Goal: Navigation & Orientation: Understand site structure

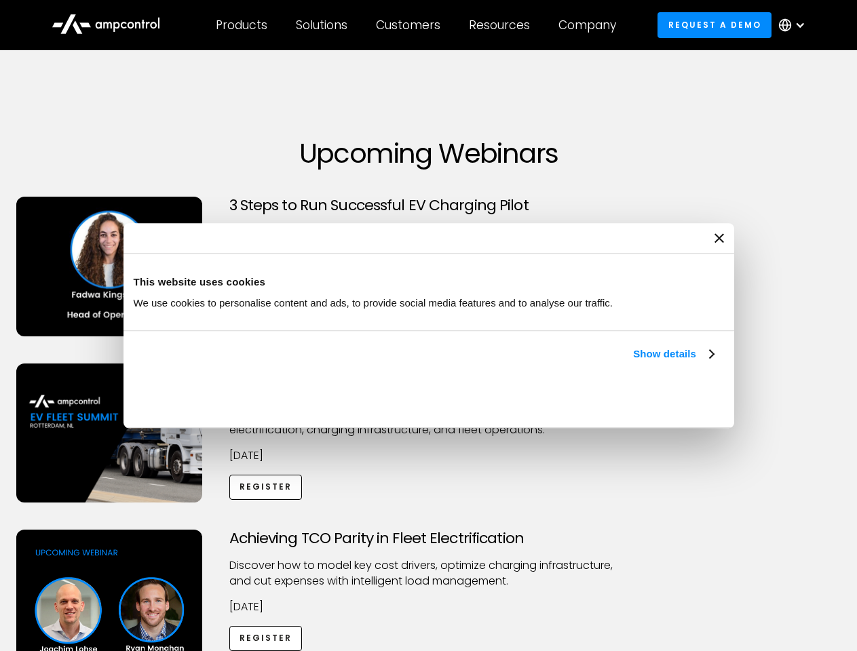
click at [633, 362] on link "Show details" at bounding box center [673, 354] width 80 height 16
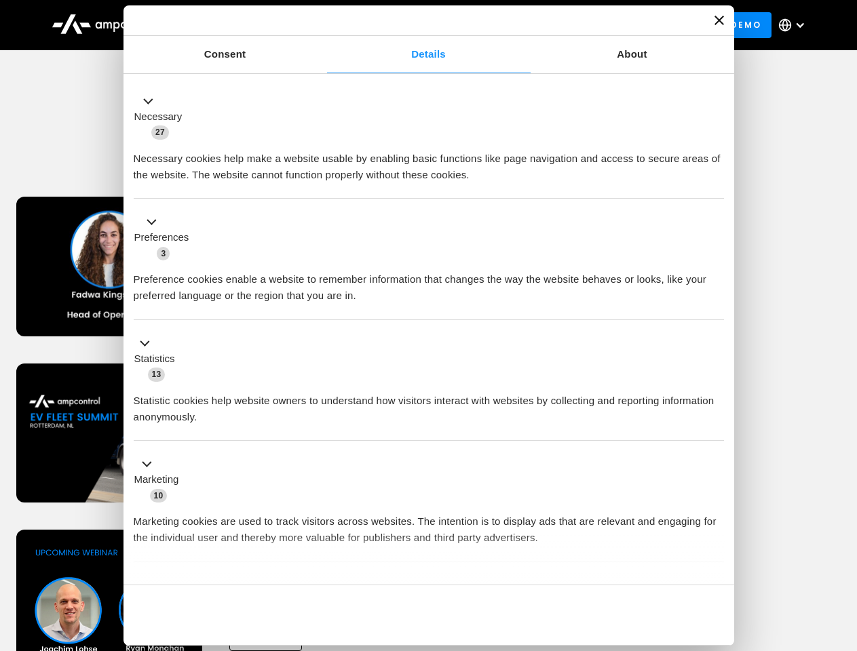
click at [715, 183] on div "Necessary cookies help make a website usable by enabling basic functions like p…" at bounding box center [429, 161] width 590 height 43
click at [842, 547] on div "Achieving TCO Parity in Fleet Electrification Discover how to model key cost dr…" at bounding box center [429, 636] width 852 height 213
click at [417, 25] on div "Customers" at bounding box center [408, 25] width 64 height 15
click at [241, 25] on div "Products" at bounding box center [242, 25] width 52 height 15
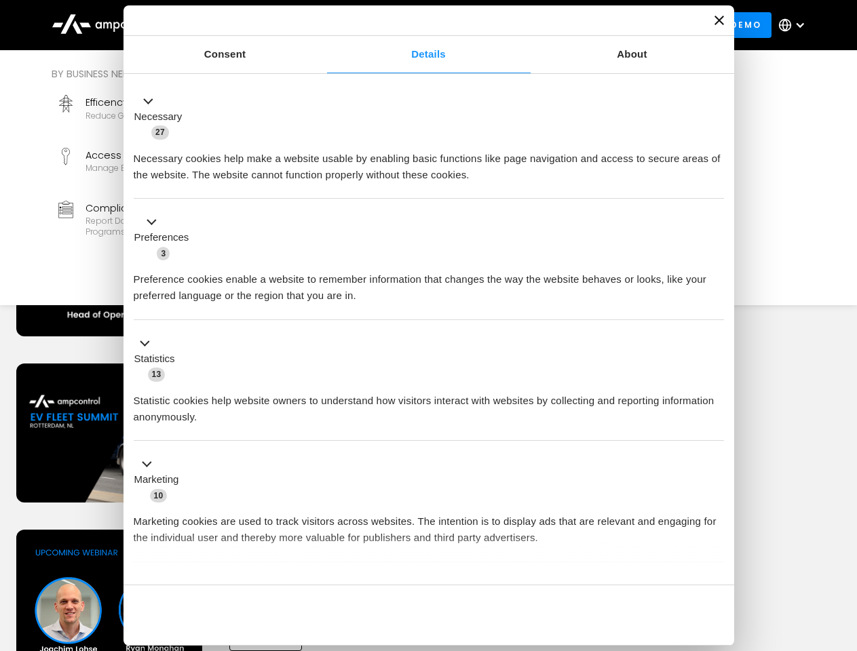
click at [322, 25] on div "Solutions" at bounding box center [322, 25] width 52 height 15
click at [411, 25] on div "Customers" at bounding box center [408, 25] width 64 height 15
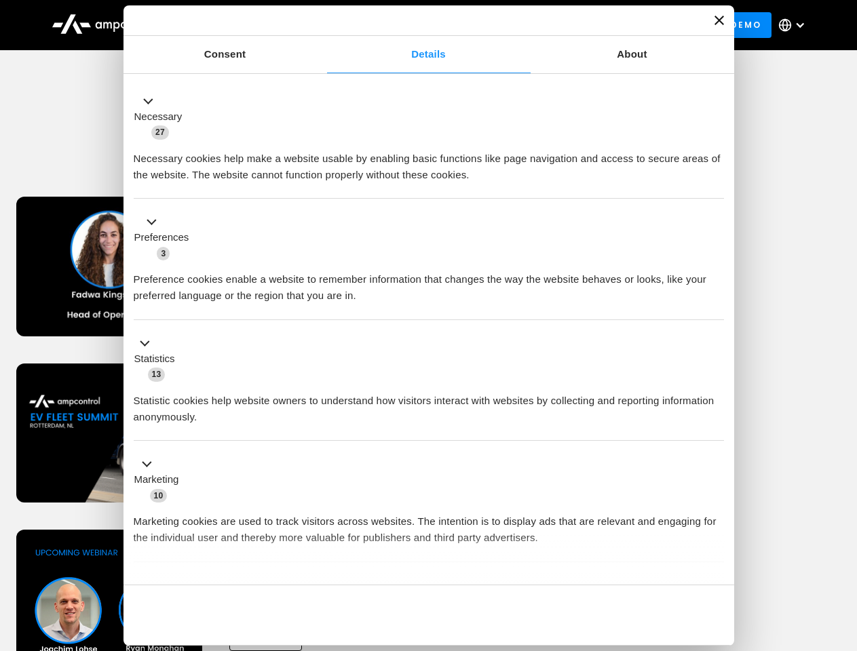
click at [502, 25] on div "Resources" at bounding box center [499, 25] width 61 height 15
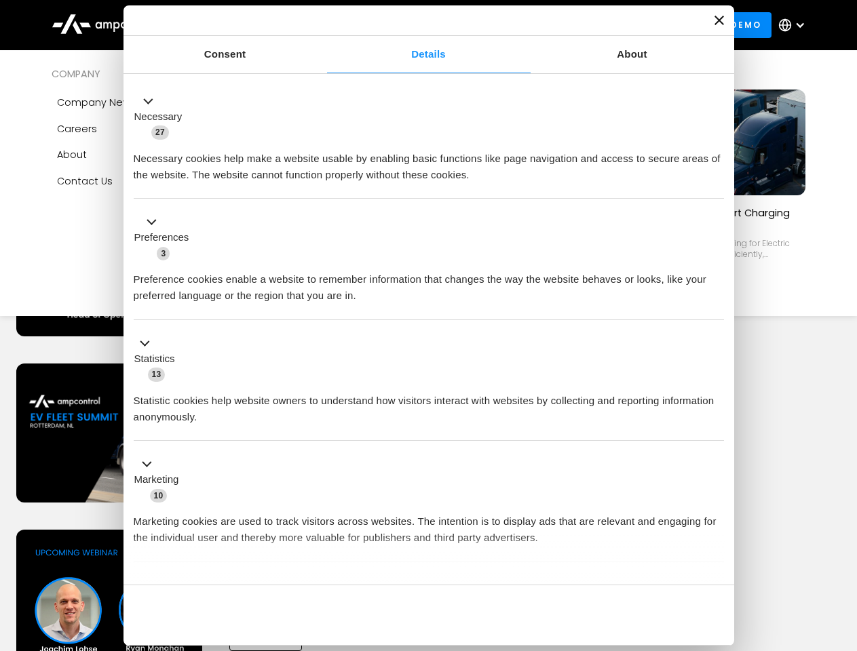
click at [592, 25] on div "Company" at bounding box center [588, 25] width 58 height 15
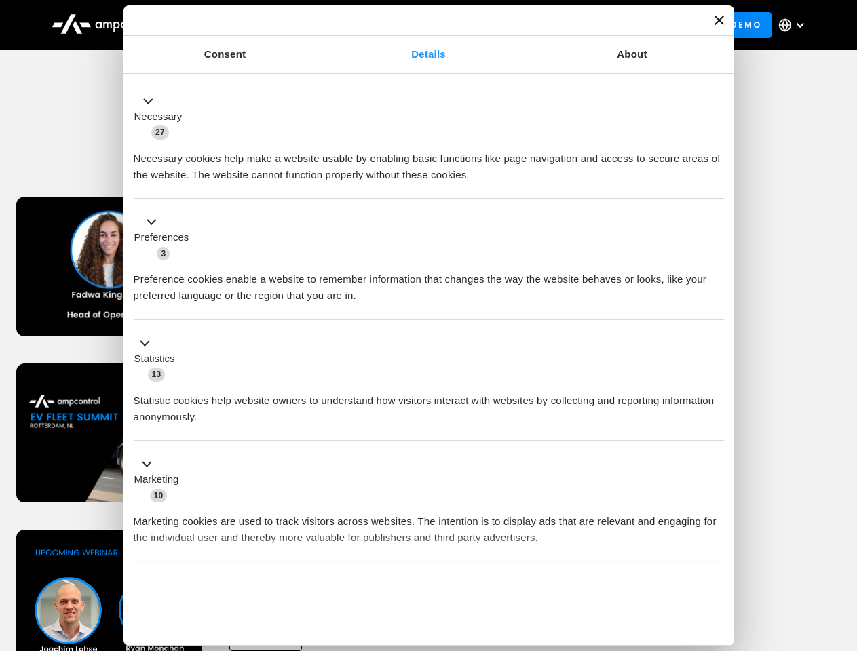
click at [795, 25] on div at bounding box center [800, 25] width 11 height 11
